Goal: Task Accomplishment & Management: Use online tool/utility

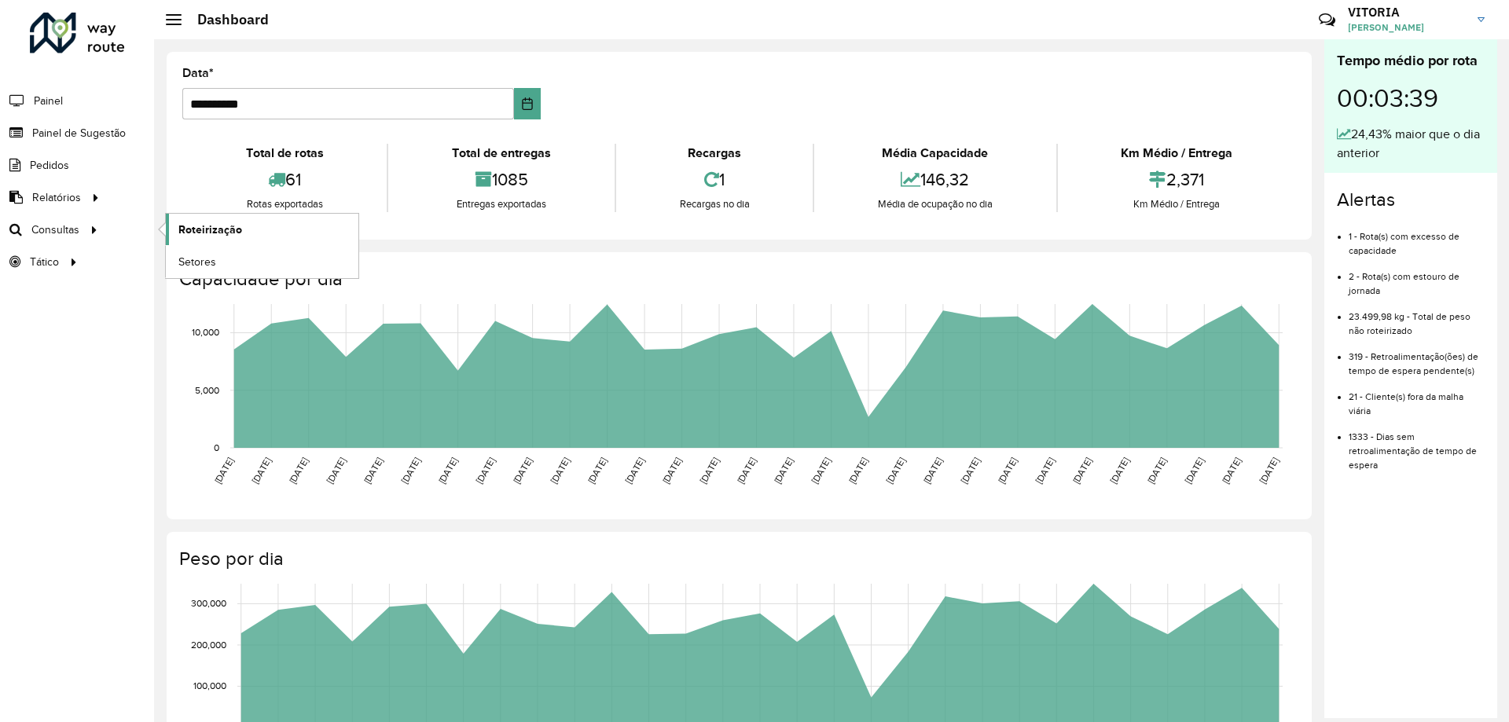
click at [275, 228] on link "Roteirização" at bounding box center [262, 229] width 193 height 31
click at [196, 255] on span "Setores" at bounding box center [197, 262] width 39 height 17
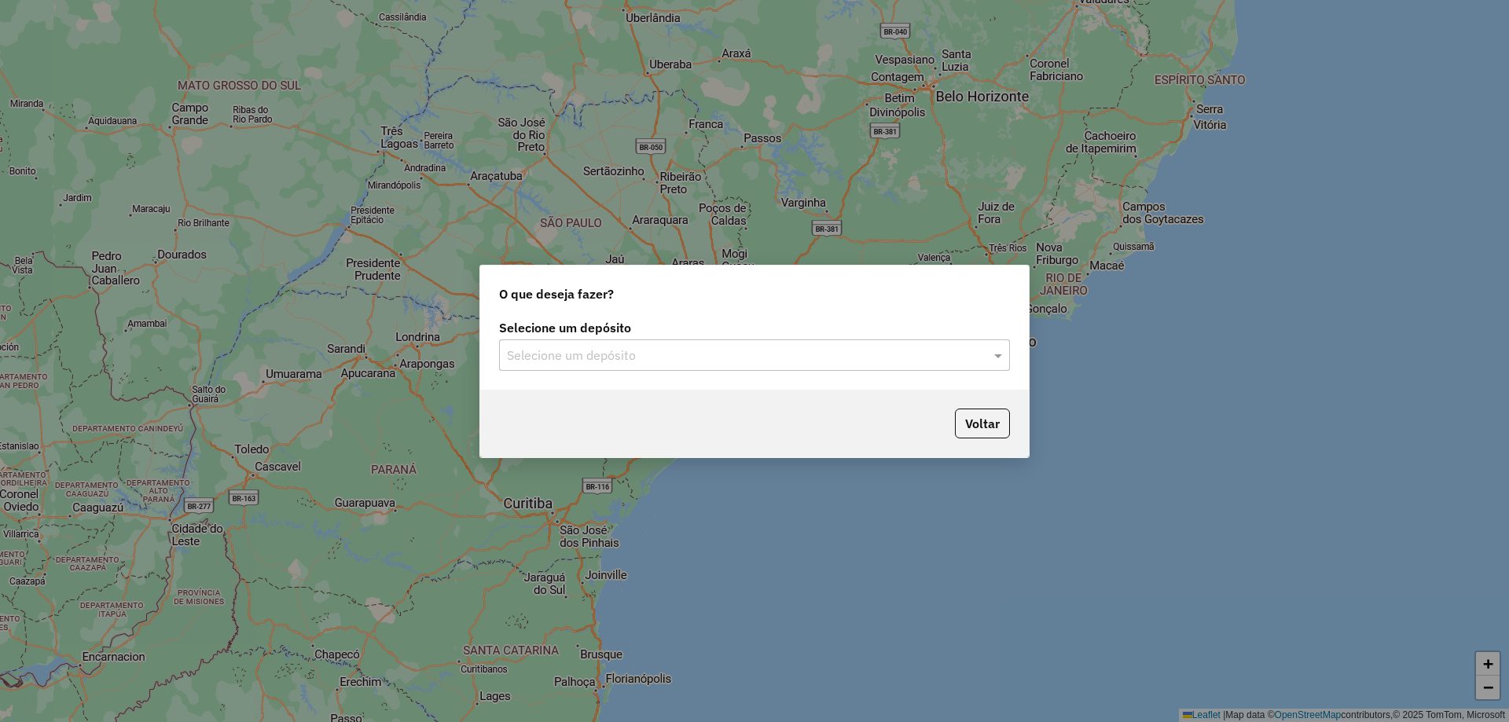
click at [678, 351] on input "text" at bounding box center [739, 356] width 464 height 19
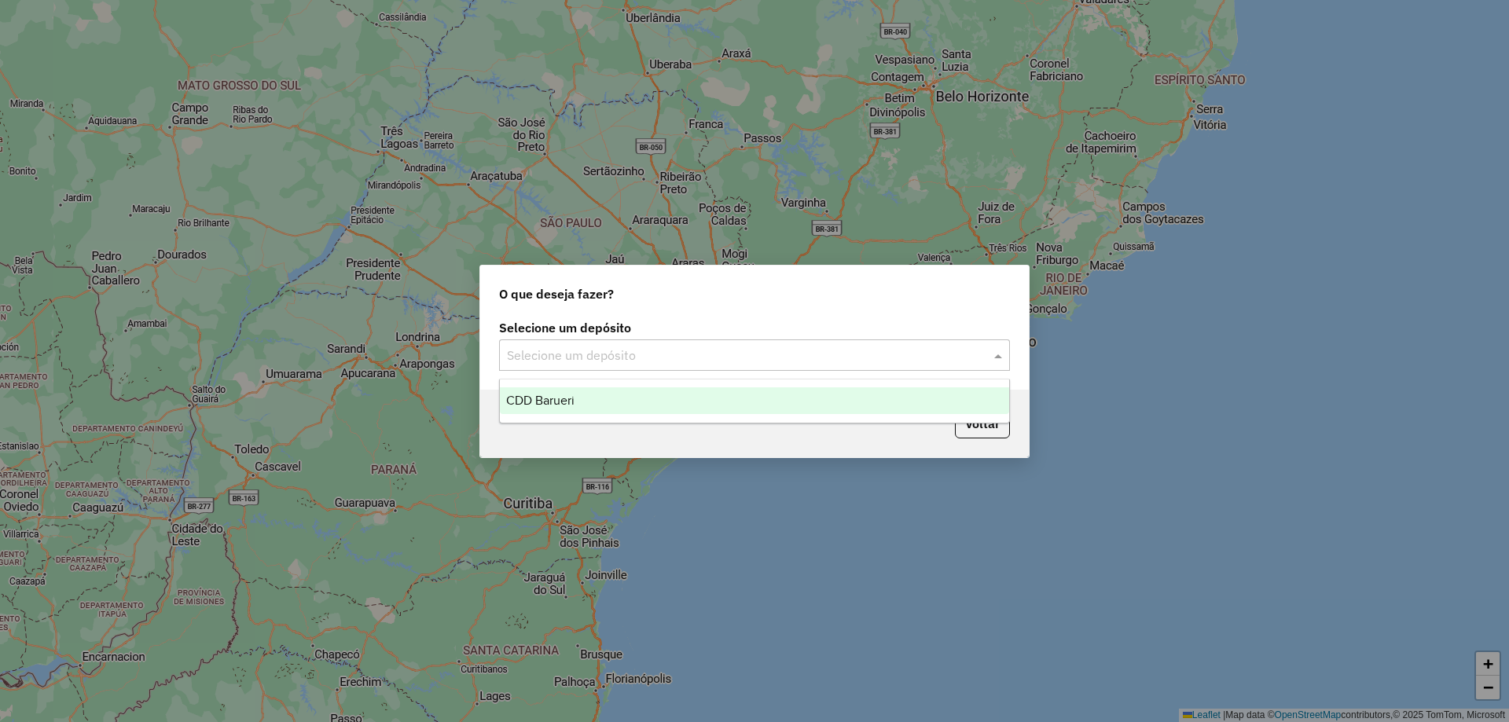
click at [614, 398] on div "CDD Barueri" at bounding box center [754, 401] width 509 height 27
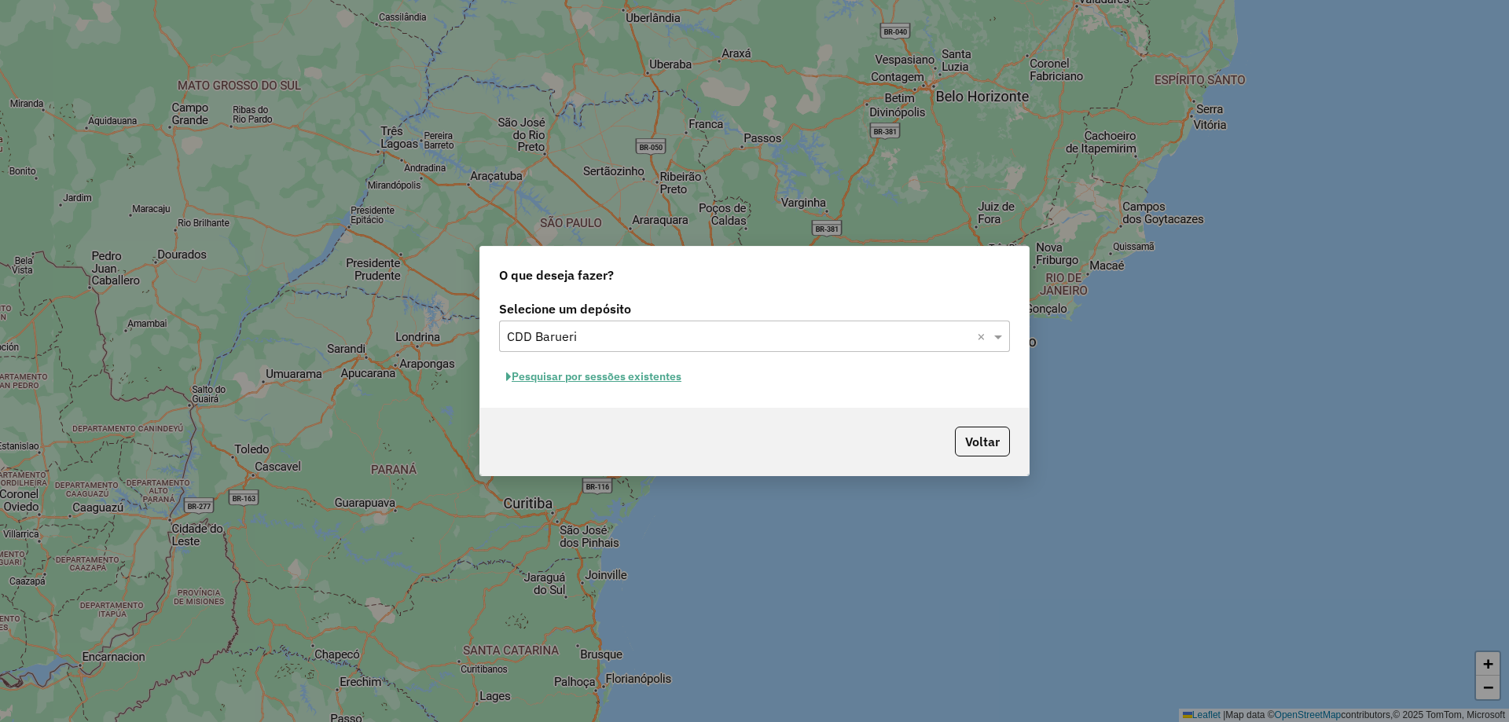
click at [606, 389] on div "Selecione um depósito Selecione um depósito × CDD Barueri × Pesquisar por sessõ…" at bounding box center [754, 352] width 549 height 111
click at [606, 387] on button "Pesquisar por sessões existentes" at bounding box center [593, 377] width 189 height 24
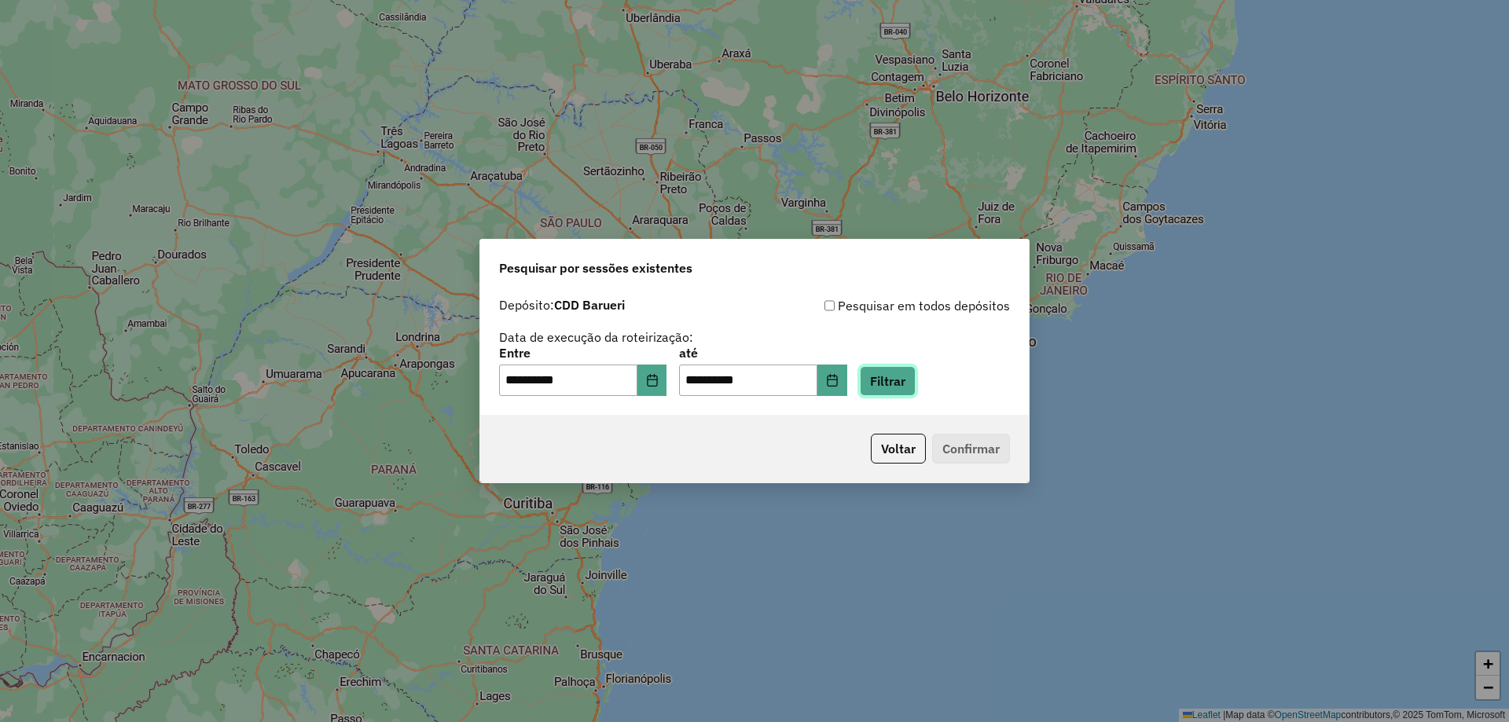
click at [910, 380] on button "Filtrar" at bounding box center [888, 381] width 56 height 30
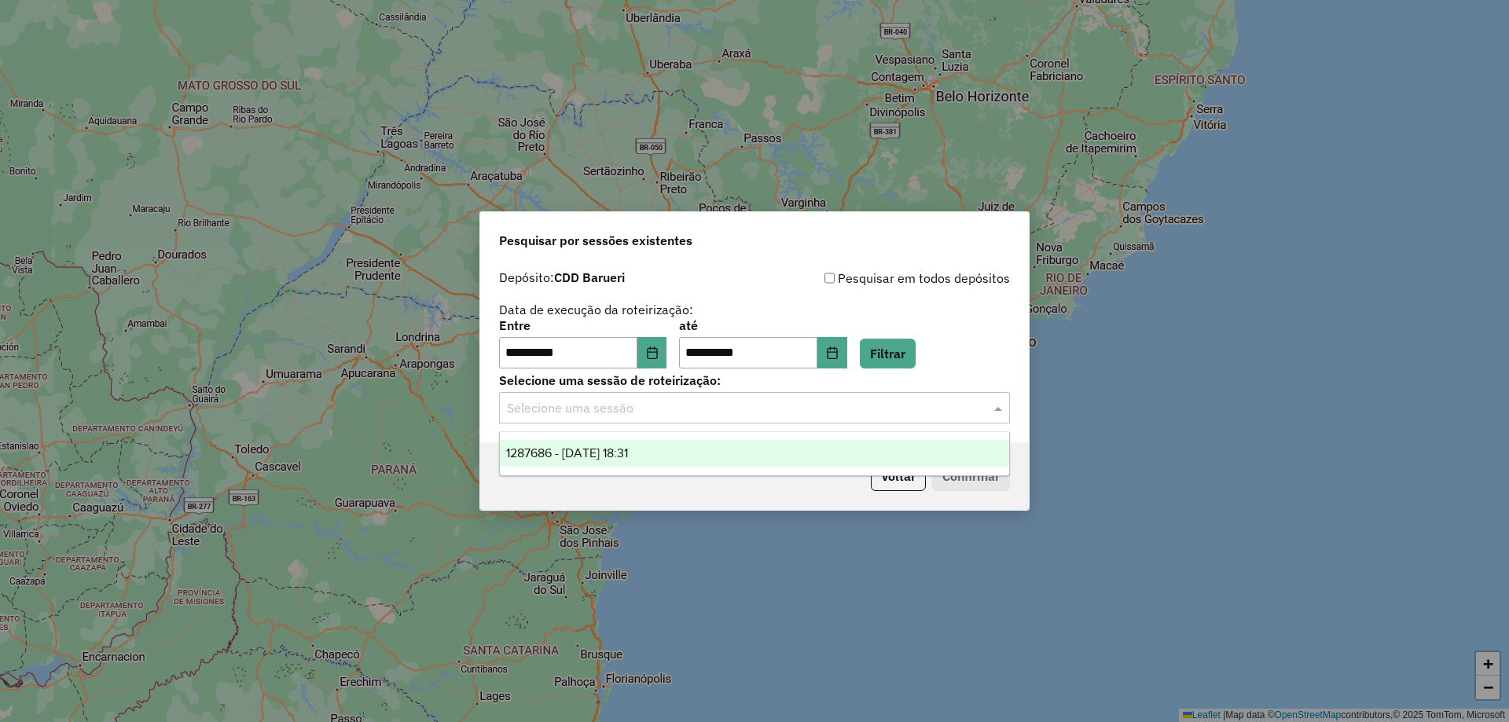
click at [733, 410] on input "text" at bounding box center [739, 408] width 464 height 19
click at [628, 454] on span "1287686 - [DATE] 18:31" at bounding box center [567, 452] width 122 height 13
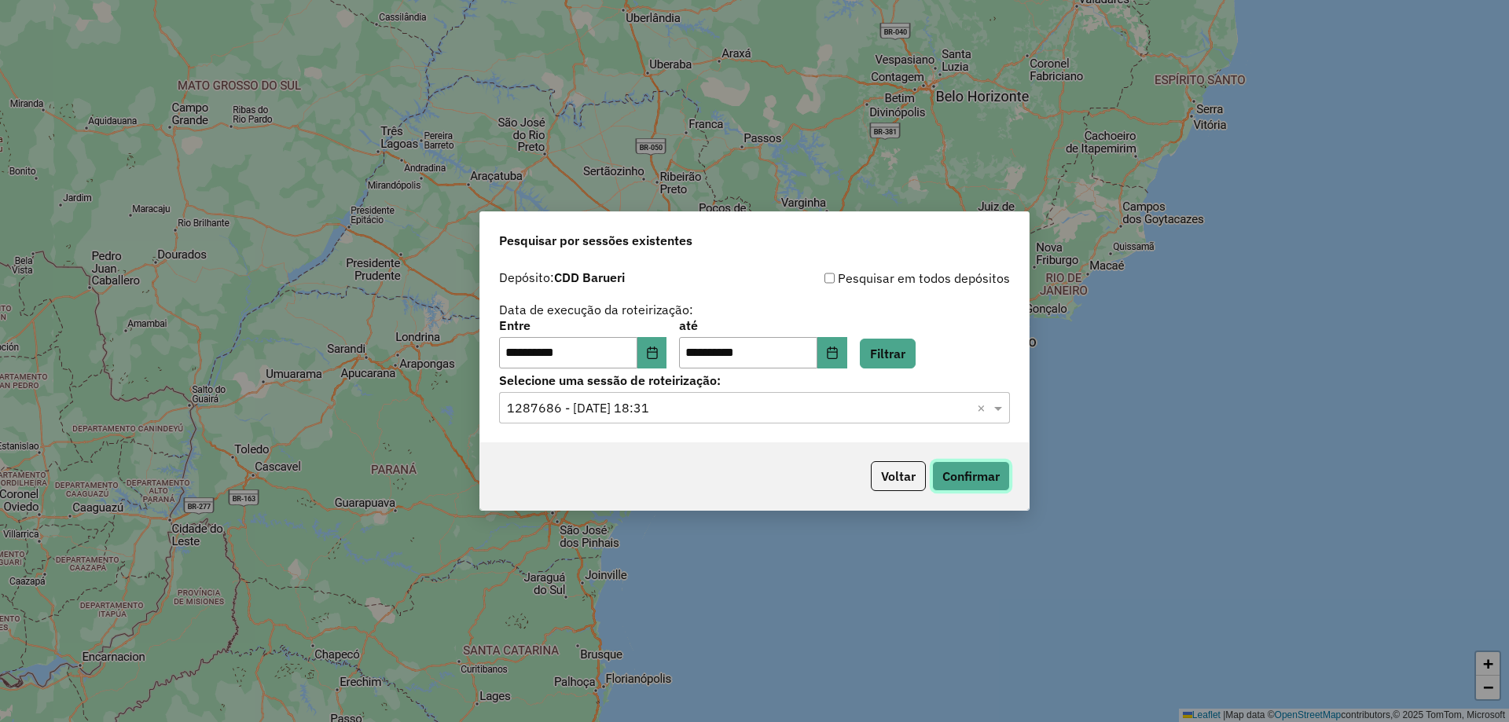
click at [992, 469] on button "Confirmar" at bounding box center [971, 476] width 78 height 30
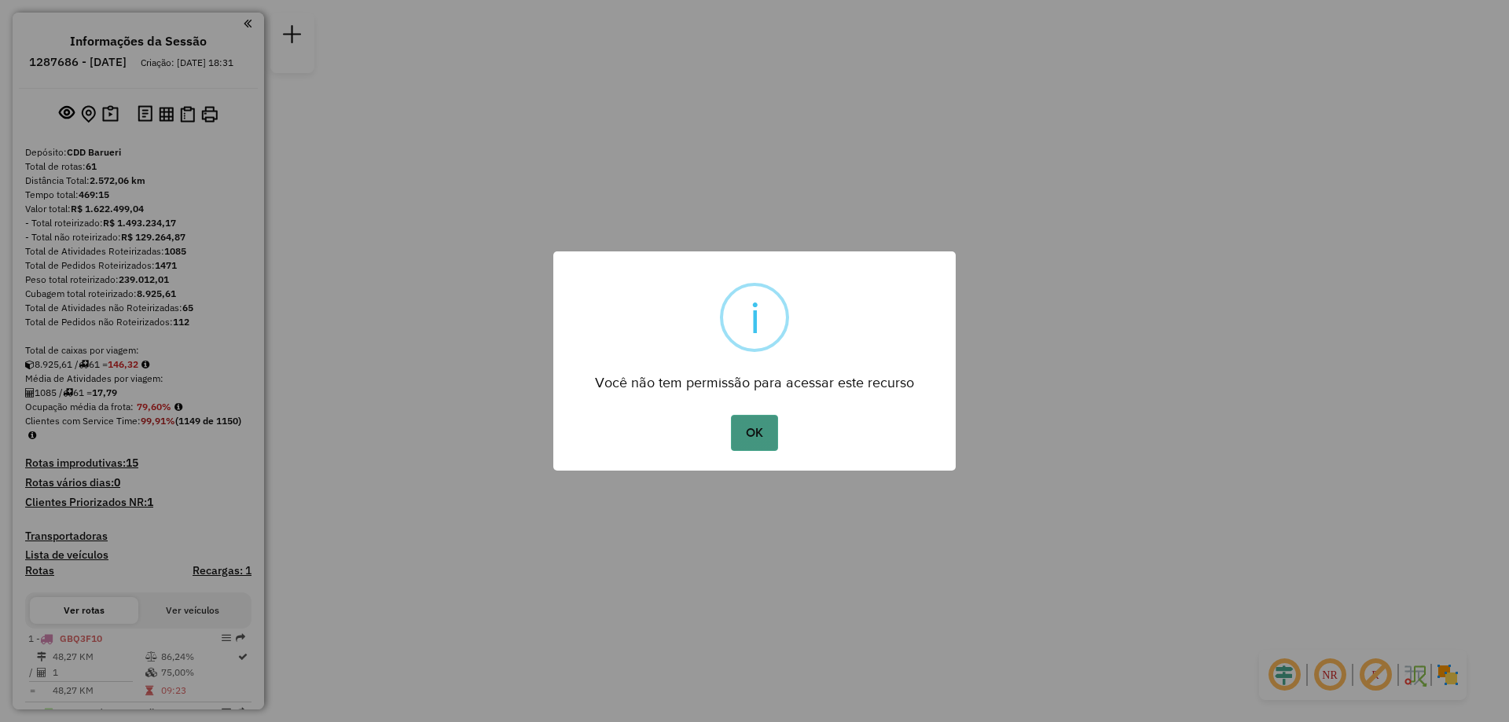
click at [763, 435] on button "OK" at bounding box center [754, 433] width 46 height 36
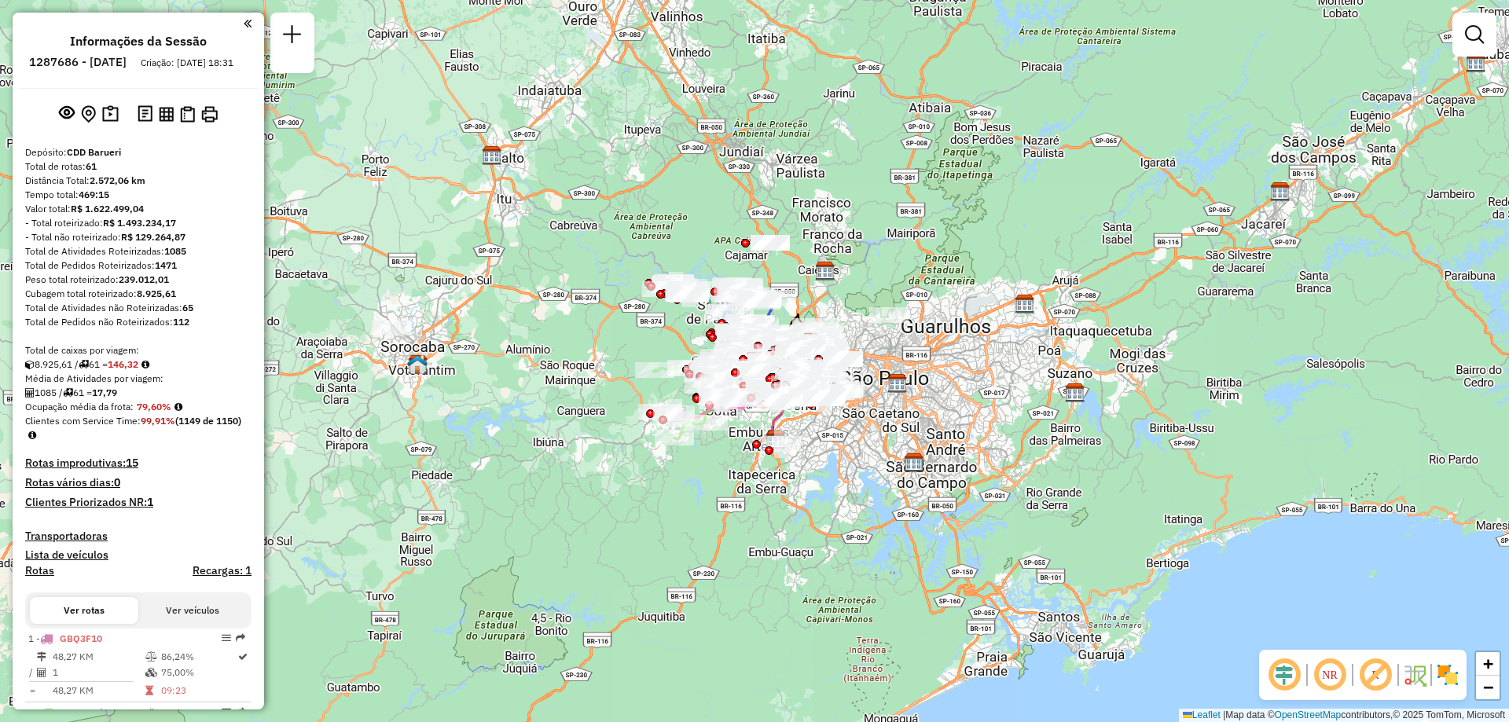
scroll to position [1144, 0]
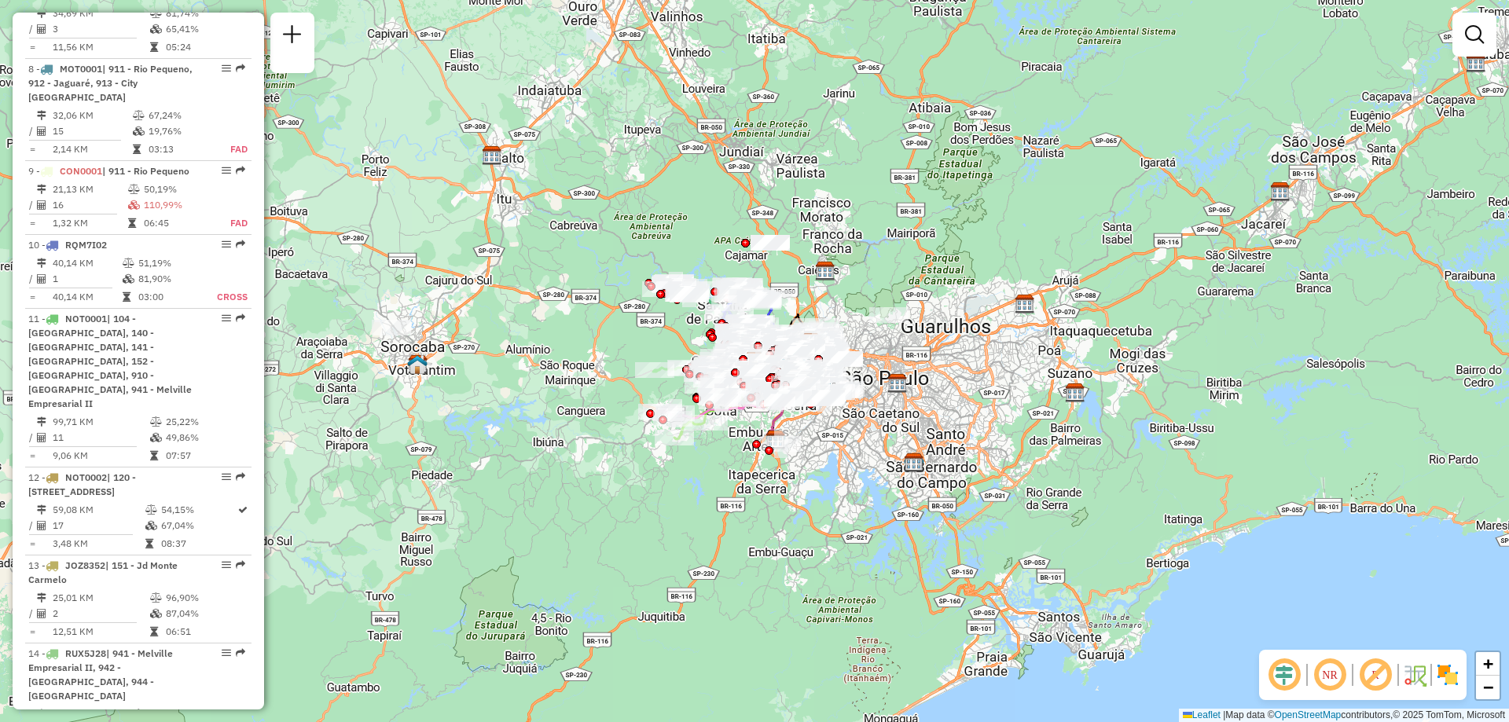
click at [1331, 663] on em at bounding box center [1330, 675] width 38 height 38
click at [1440, 675] on img at bounding box center [1447, 675] width 25 height 25
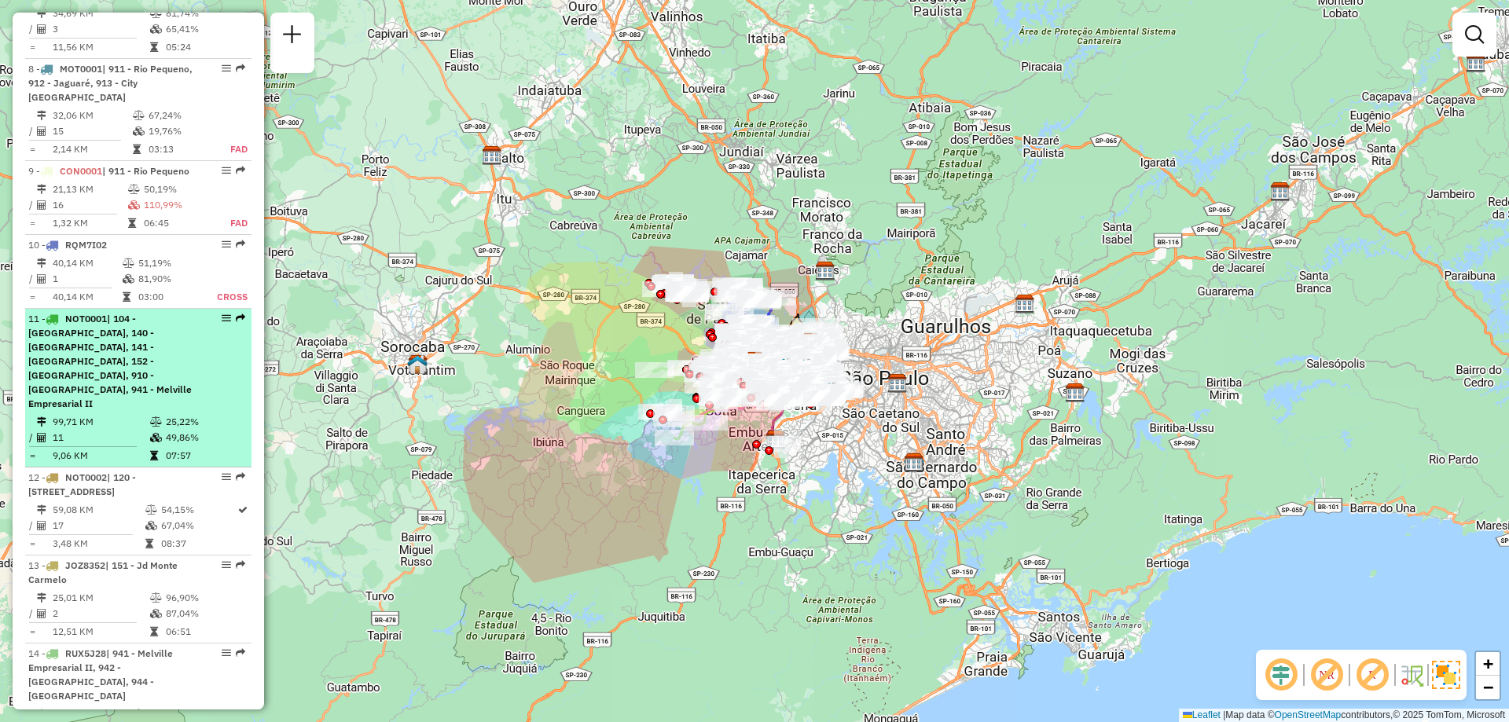
select select "**********"
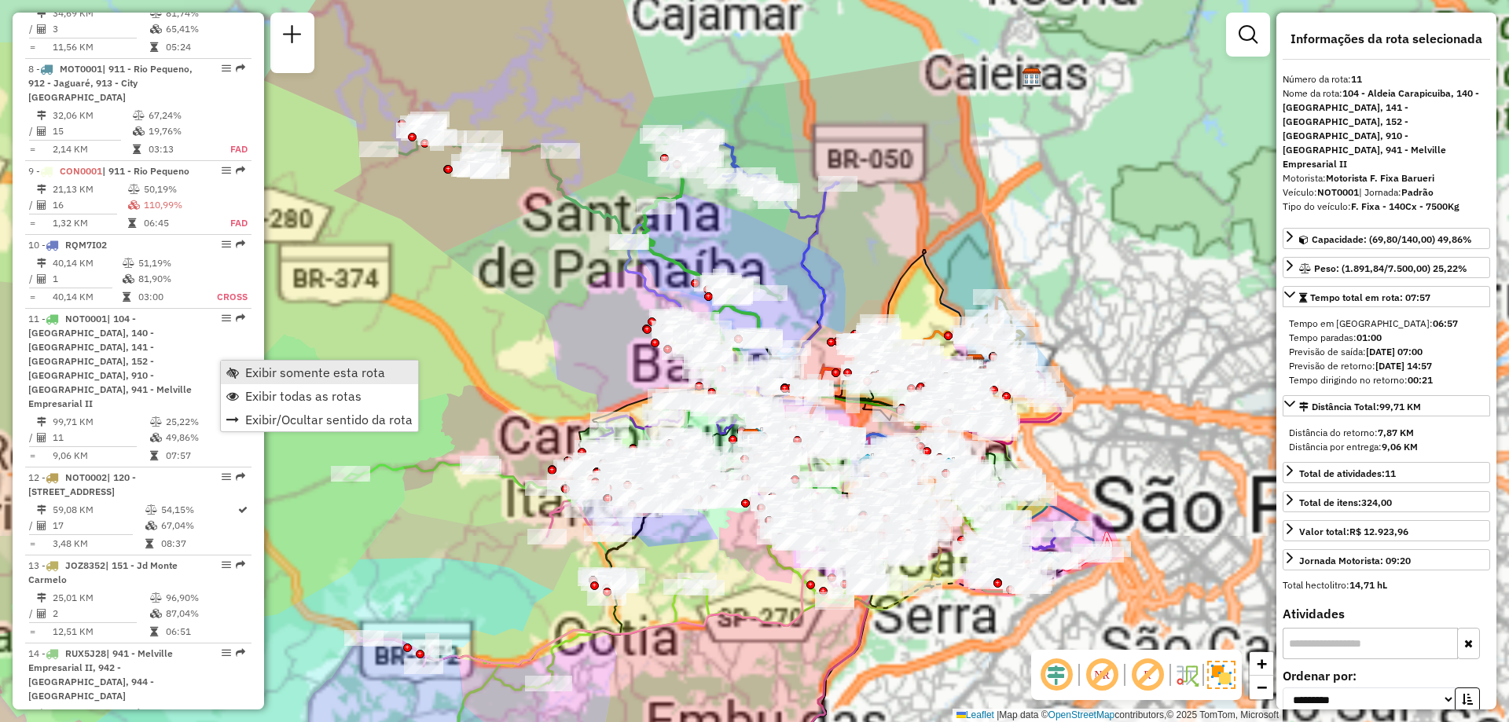
click at [253, 372] on span "Exibir somente esta rota" at bounding box center [315, 372] width 140 height 13
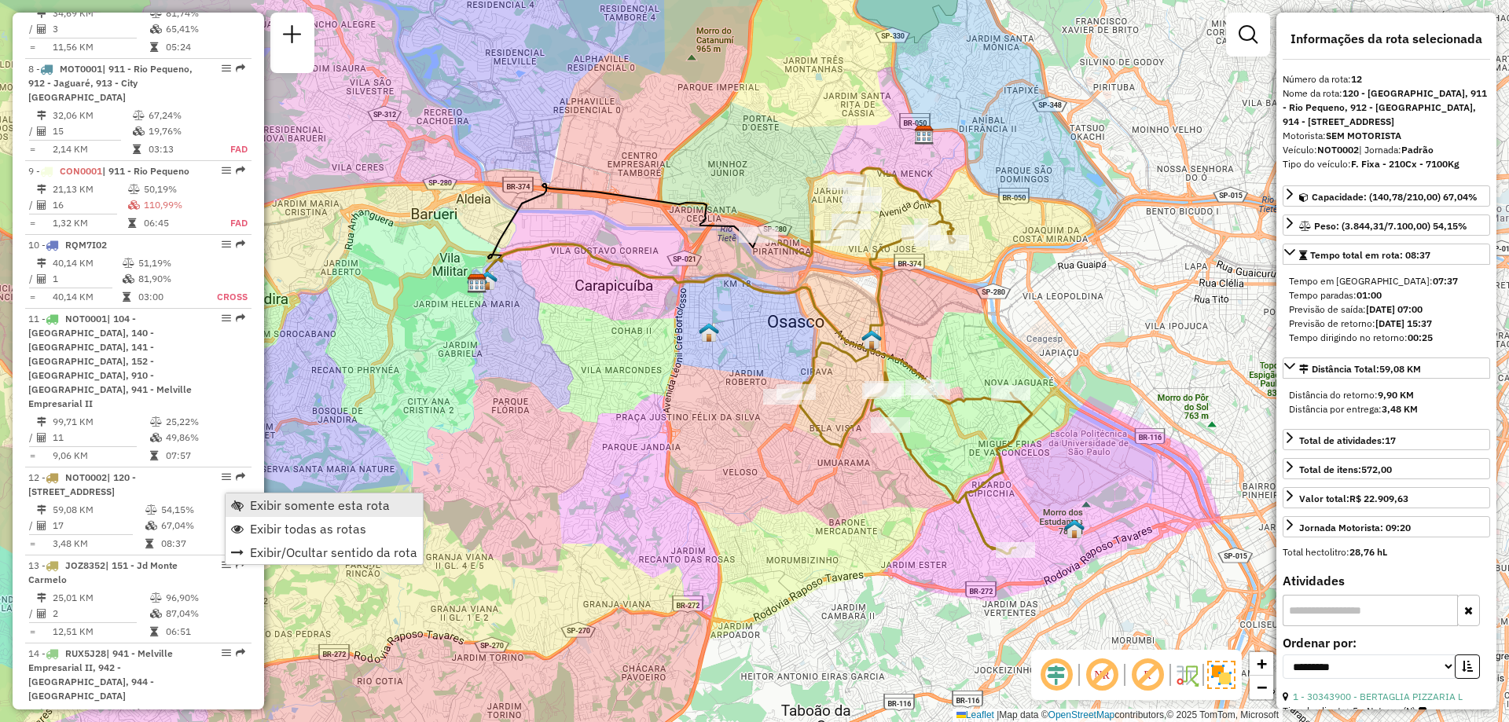
click at [275, 502] on span "Exibir somente esta rota" at bounding box center [320, 505] width 140 height 13
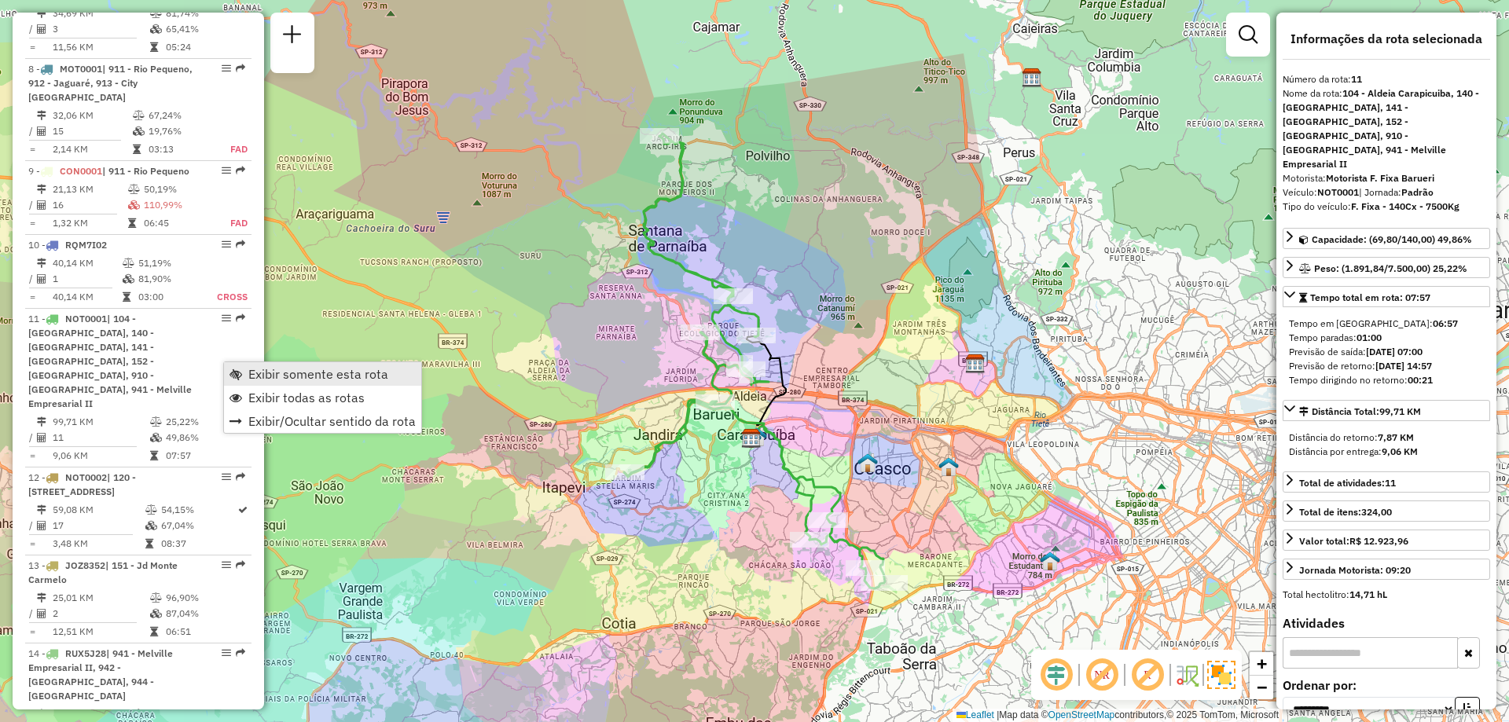
click at [270, 370] on span "Exibir somente esta rota" at bounding box center [318, 374] width 140 height 13
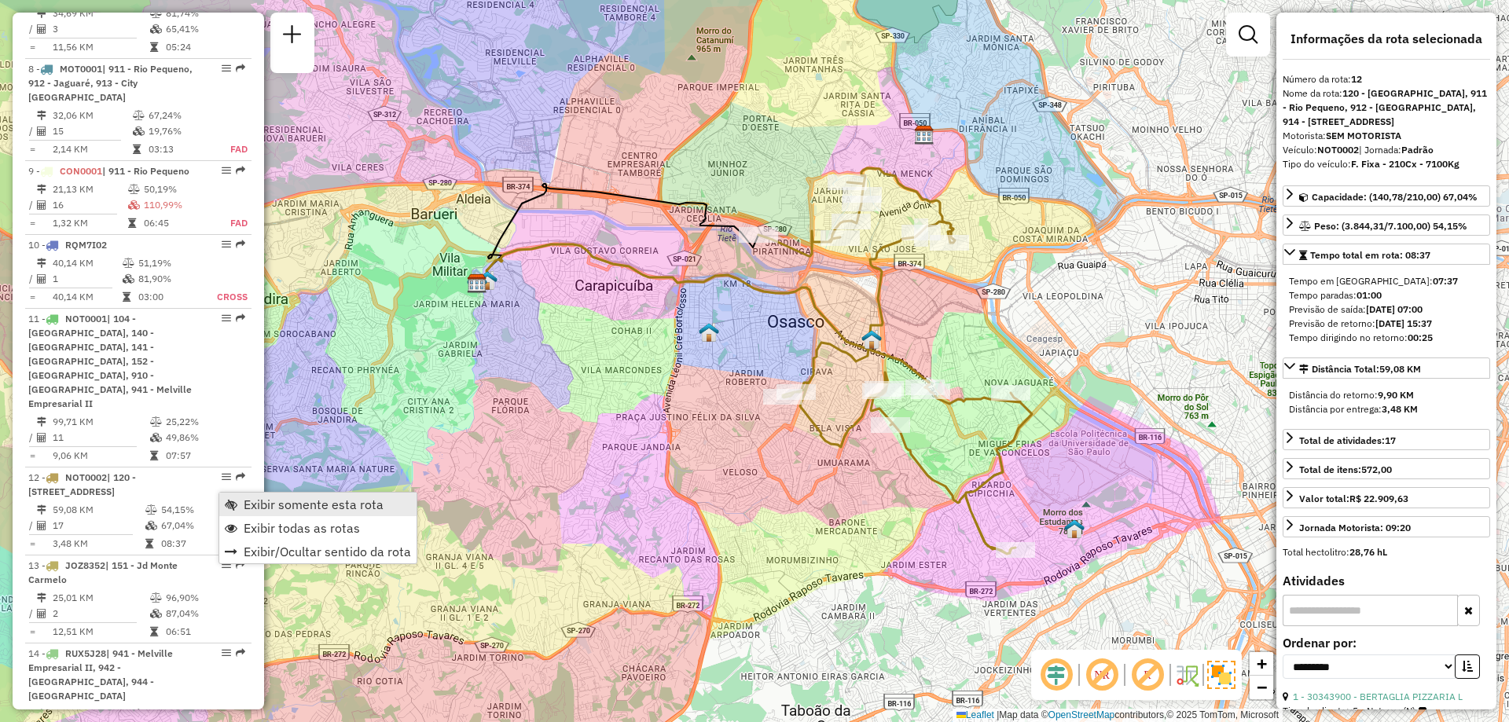
click at [269, 498] on span "Exibir somente esta rota" at bounding box center [314, 504] width 140 height 13
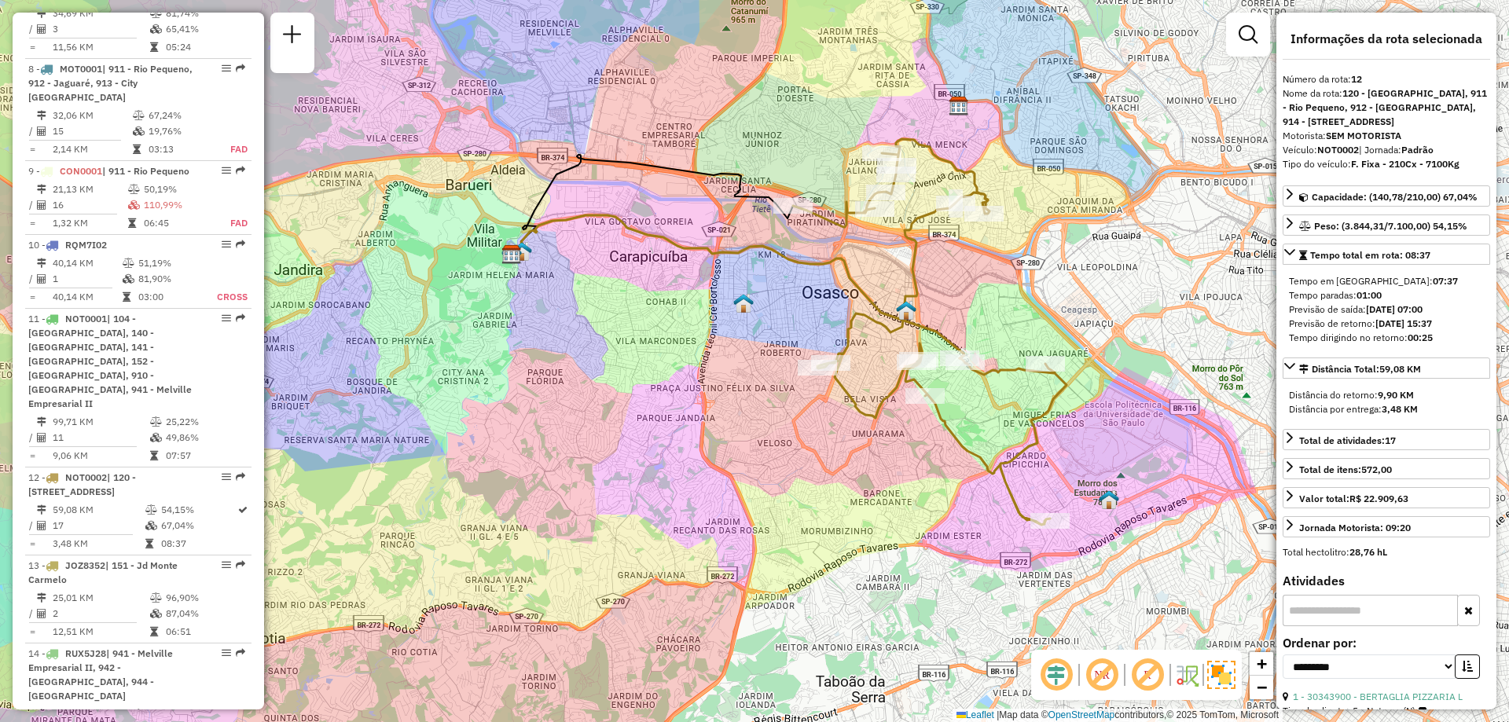
drag, startPoint x: 962, startPoint y: 332, endPoint x: 997, endPoint y: 303, distance: 45.2
click at [997, 303] on div "Janela de atendimento Grade de atendimento Capacidade Transportadoras Veículos …" at bounding box center [754, 361] width 1509 height 722
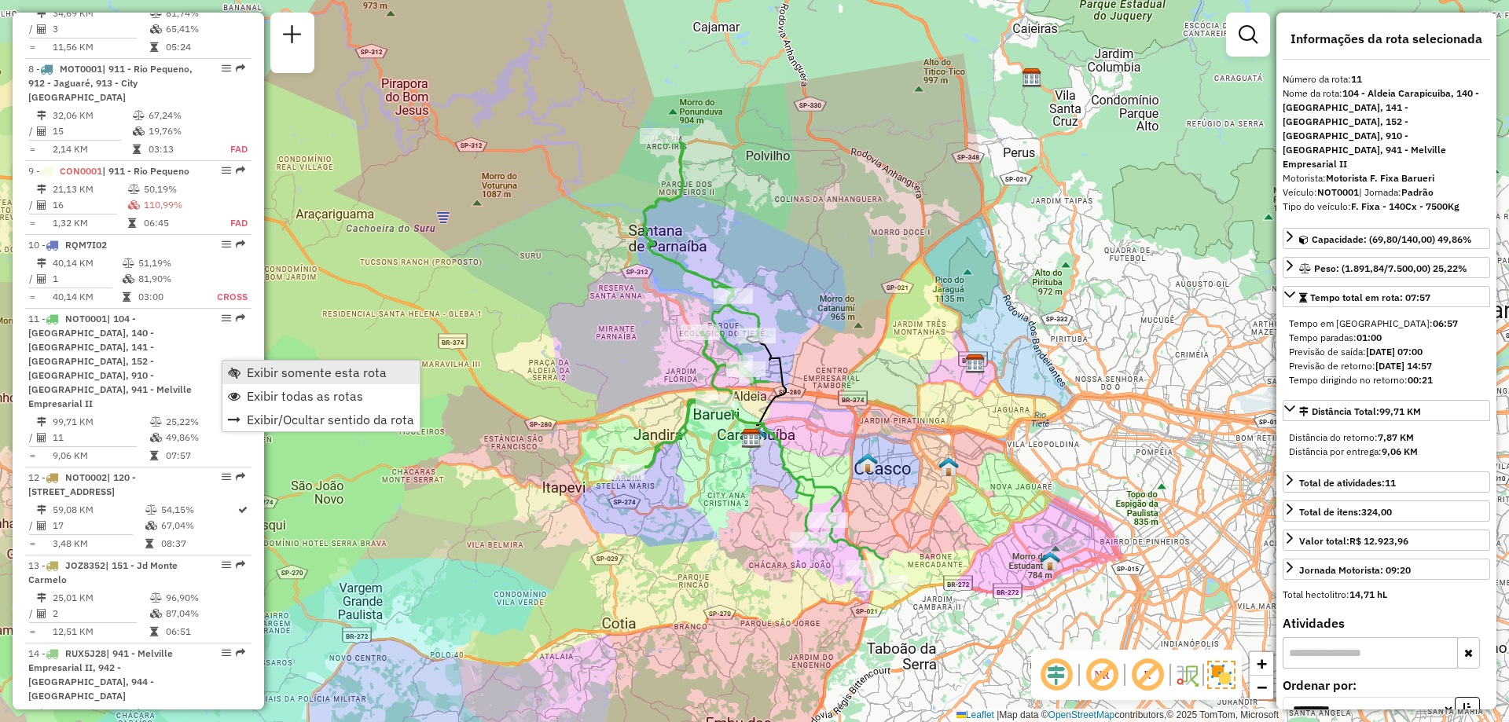
click at [237, 365] on link "Exibir somente esta rota" at bounding box center [320, 373] width 197 height 24
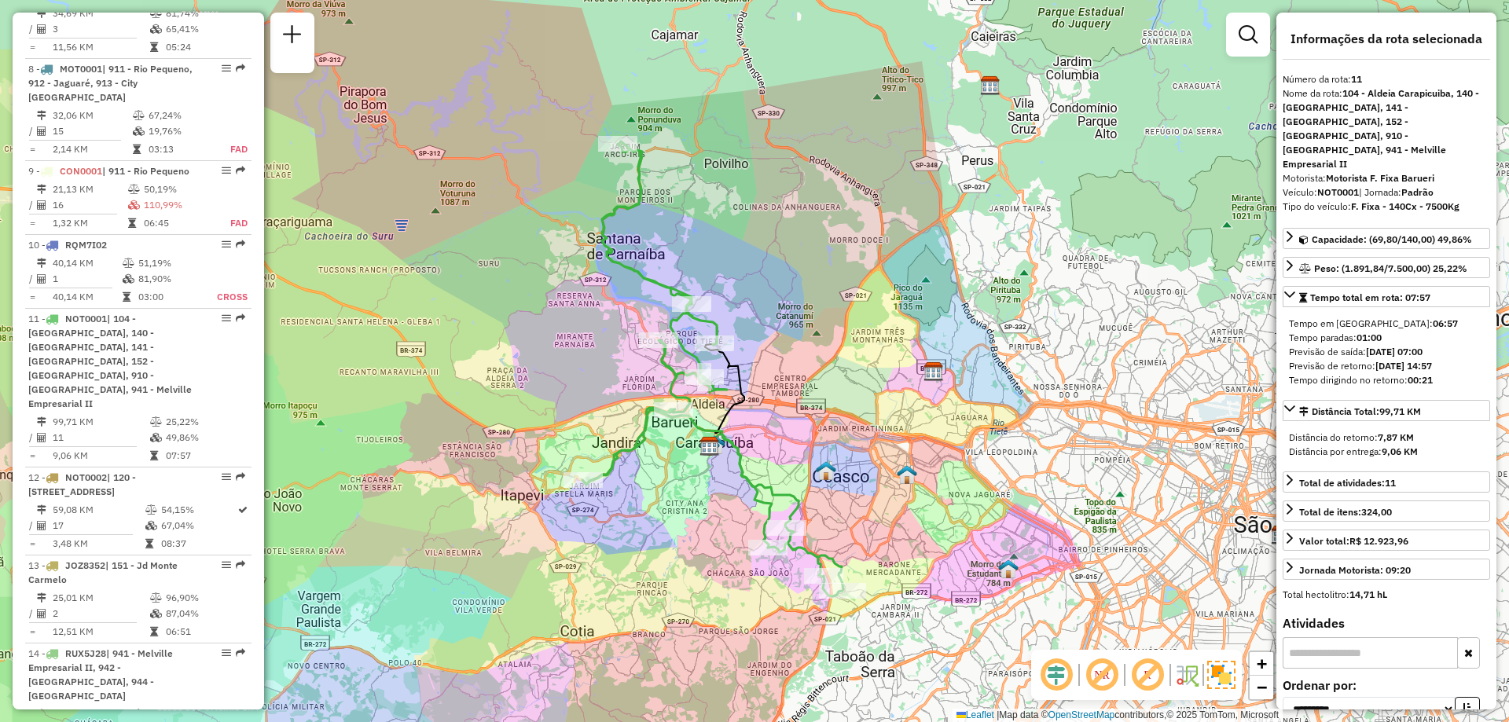
drag, startPoint x: 691, startPoint y: 461, endPoint x: 645, endPoint y: 478, distance: 48.5
click at [645, 478] on div "Janela de atendimento Grade de atendimento Capacidade Transportadoras Veículos …" at bounding box center [754, 361] width 1509 height 722
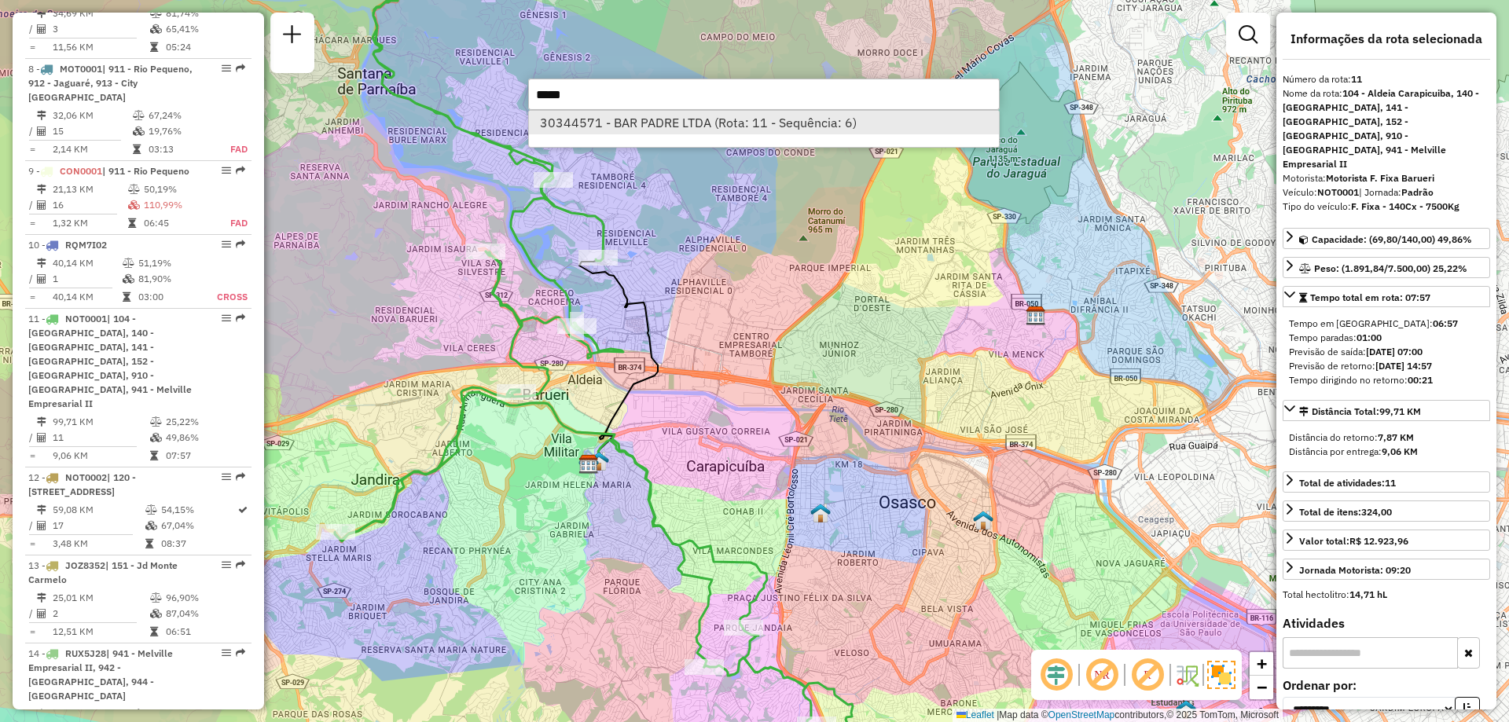
type input "*****"
click at [734, 119] on li "30344571 - BAR PADRE LTDA (Rota: 11 - Sequência: 6)" at bounding box center [764, 123] width 470 height 24
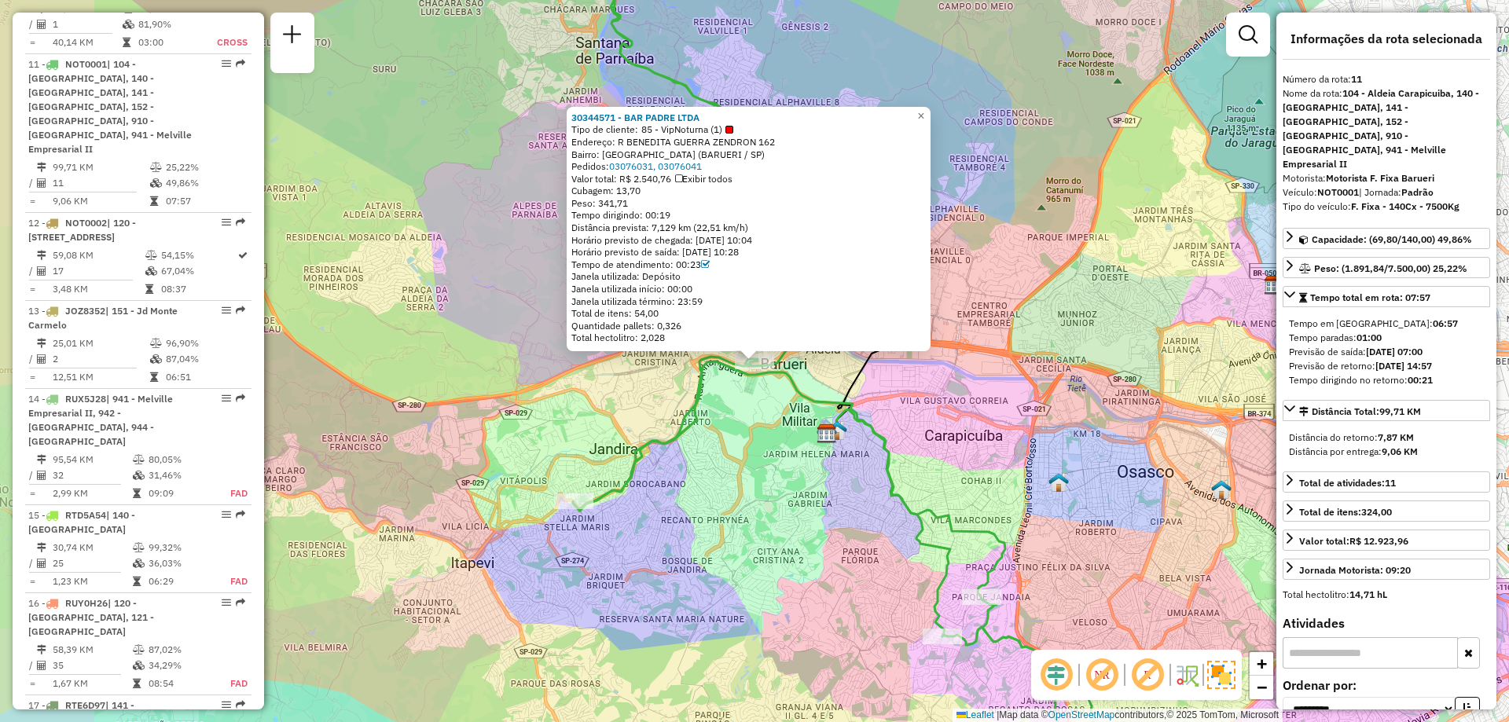
scroll to position [1483, 0]
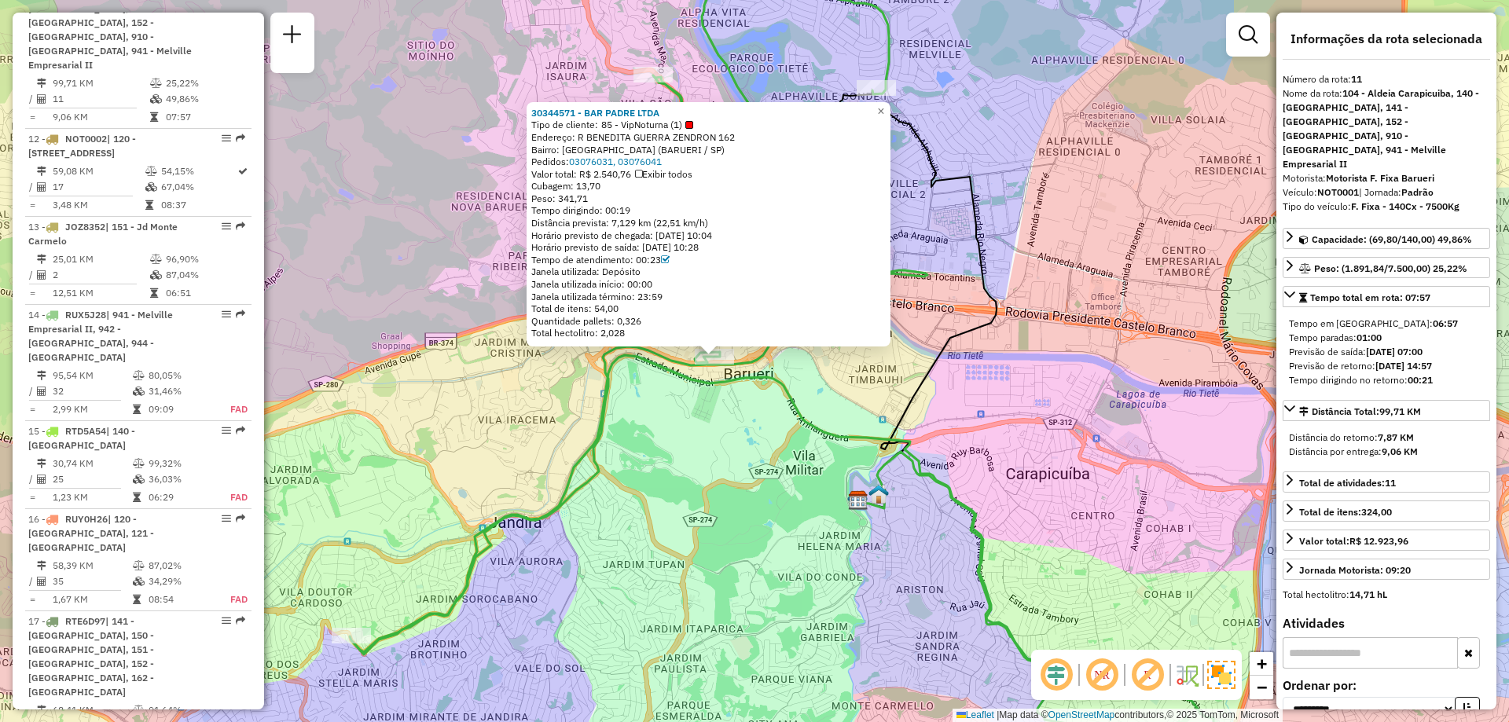
drag, startPoint x: 852, startPoint y: 402, endPoint x: 809, endPoint y: 411, distance: 44.1
click at [809, 411] on div "30344571 - BAR PADRE LTDA Tipo de cliente: 85 - VipNoturna (1) Endereço: R BENE…" at bounding box center [754, 361] width 1509 height 722
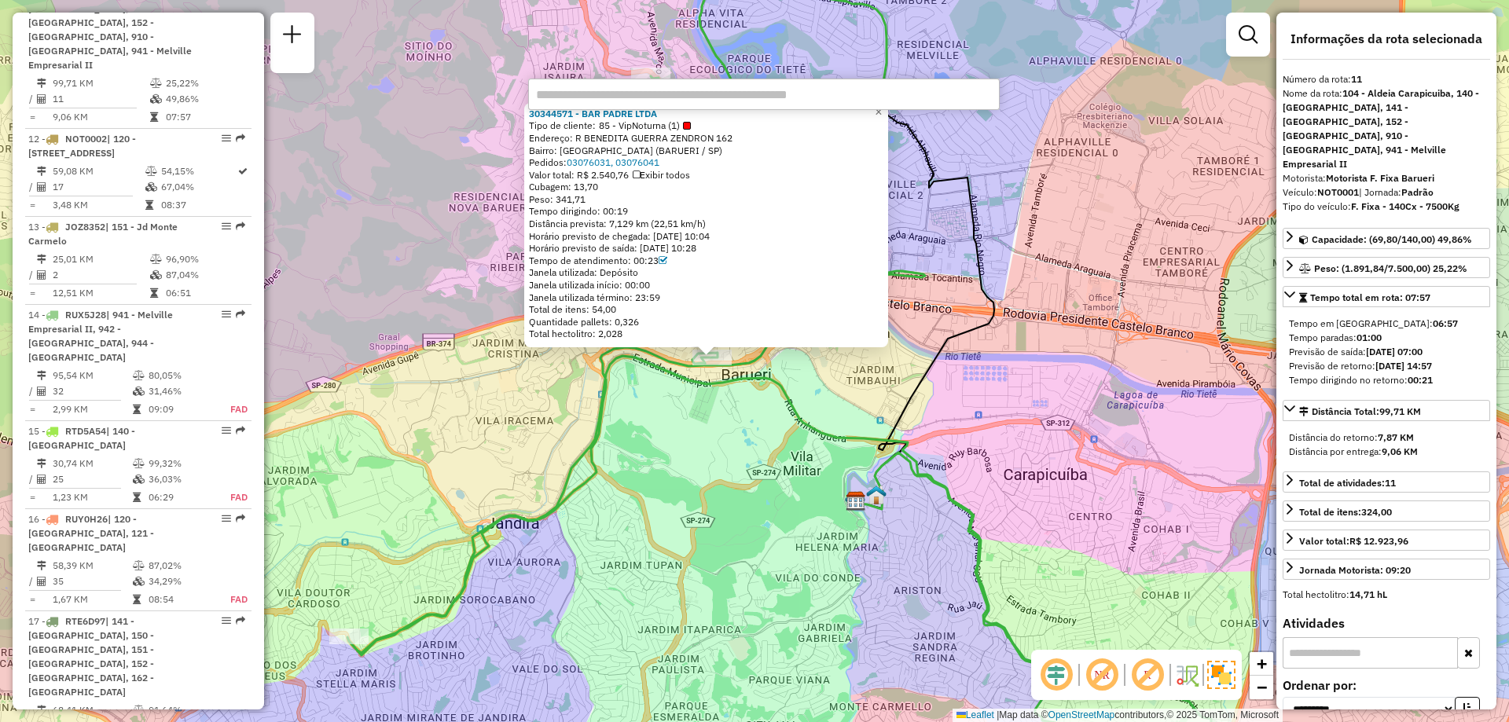
paste input "*****"
type input "*****"
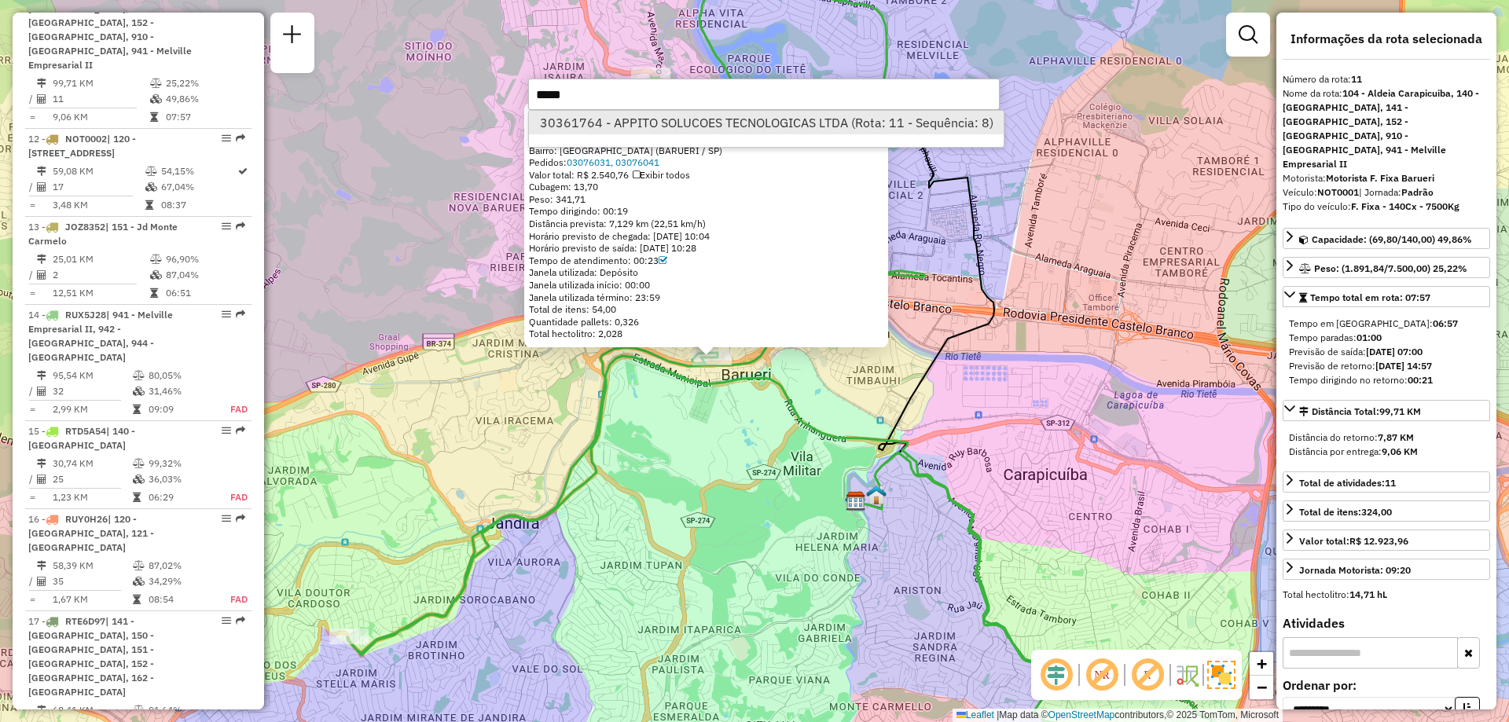
click at [619, 132] on li "30361764 - APPITO SOLUCOES TECNOLOGICAS LTDA (Rota: 11 - Sequência: 8)" at bounding box center [766, 123] width 475 height 24
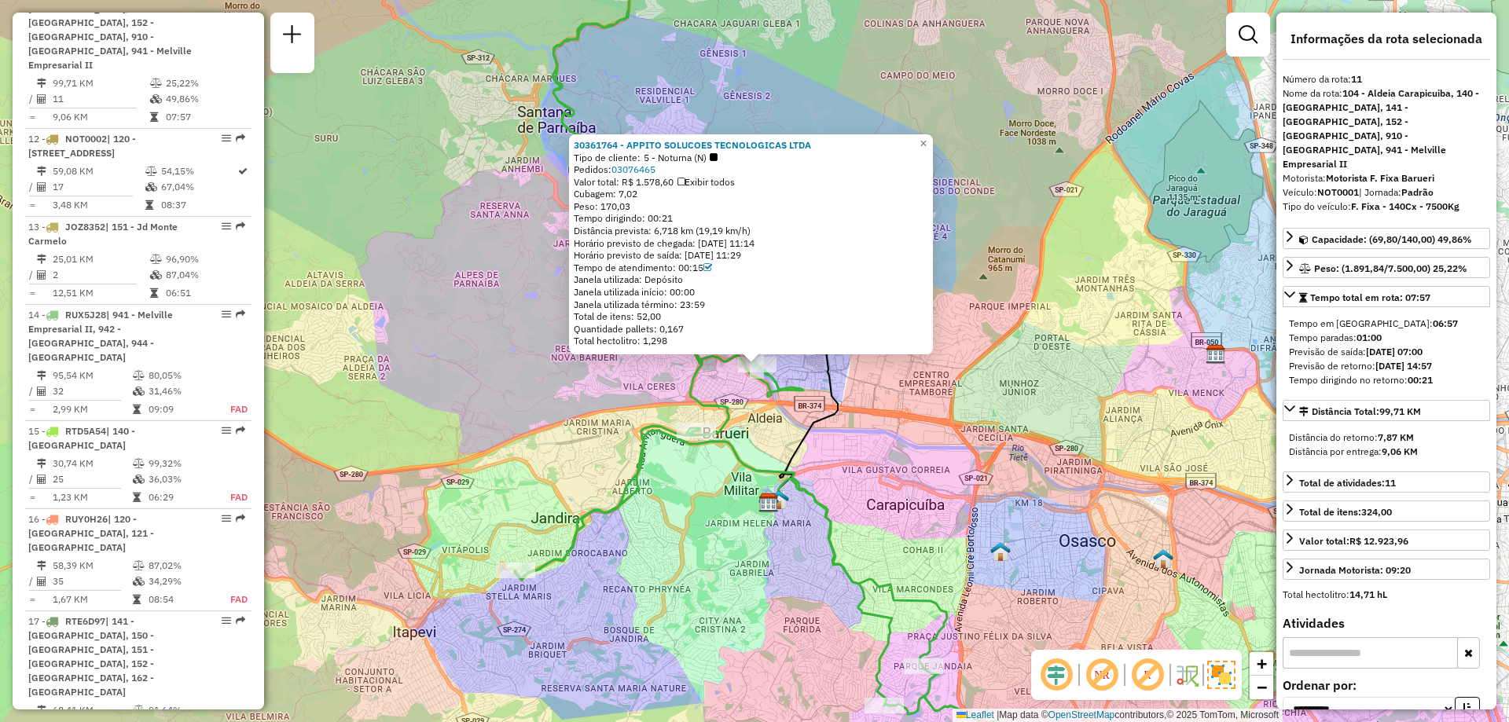
drag, startPoint x: 946, startPoint y: 400, endPoint x: 868, endPoint y: 381, distance: 80.1
click at [868, 381] on div "30361764 - APPITO SOLUCOES TECNOLOGICAS LTDA Tipo de cliente: 5 - Noturna (N) P…" at bounding box center [754, 361] width 1509 height 722
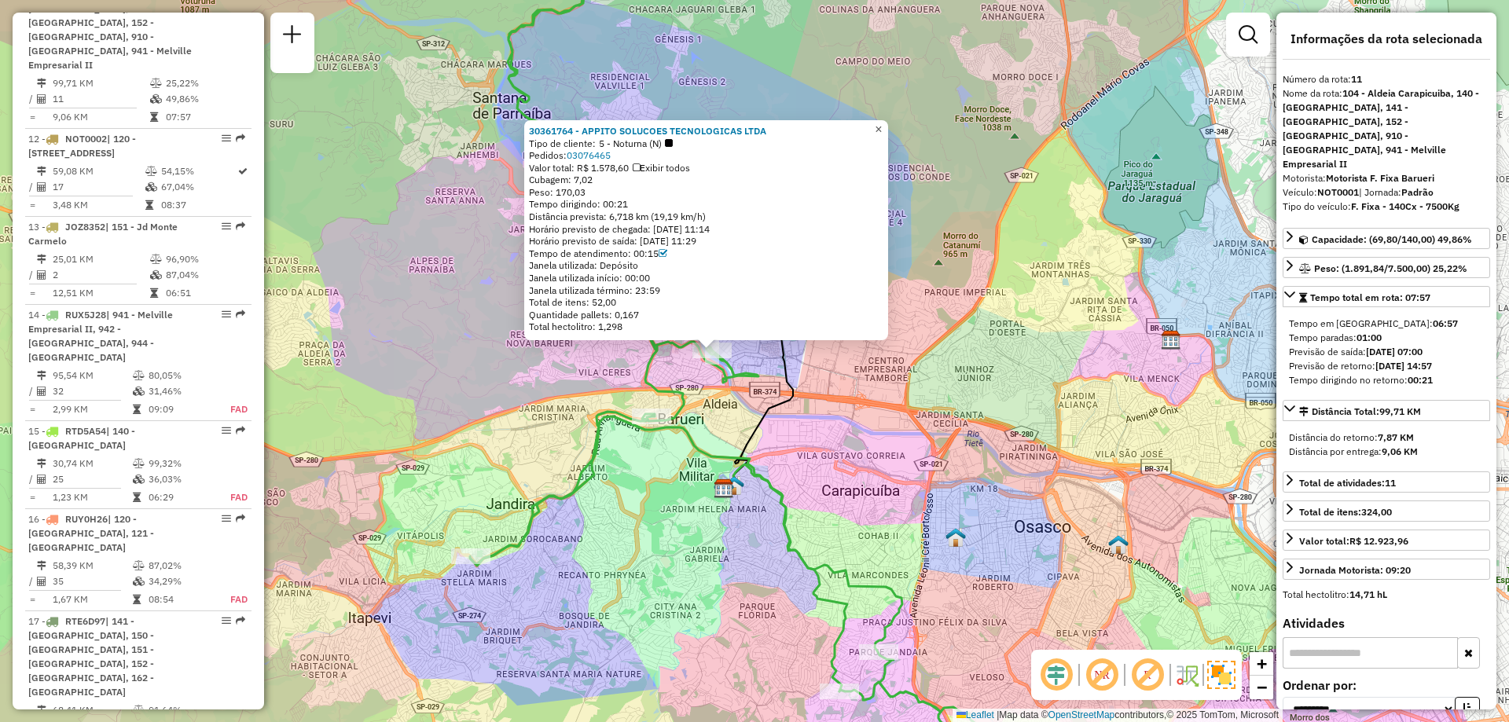
click at [882, 129] on span "×" at bounding box center [878, 129] width 7 height 13
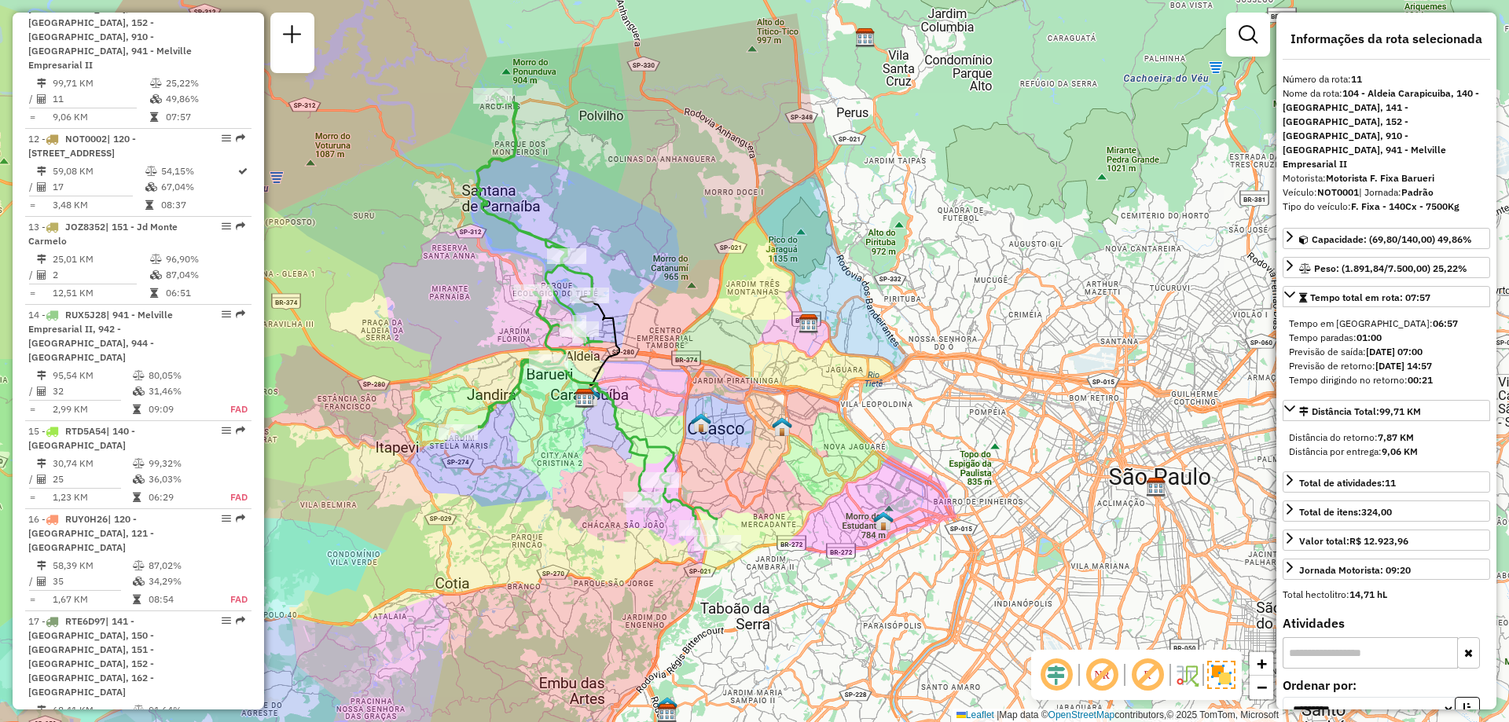
drag, startPoint x: 1023, startPoint y: 364, endPoint x: 746, endPoint y: 348, distance: 277.1
click at [746, 348] on div "Janela de atendimento Grade de atendimento Capacidade Transportadoras Veículos …" at bounding box center [754, 361] width 1509 height 722
